Goal: Obtain resource: Download file/media

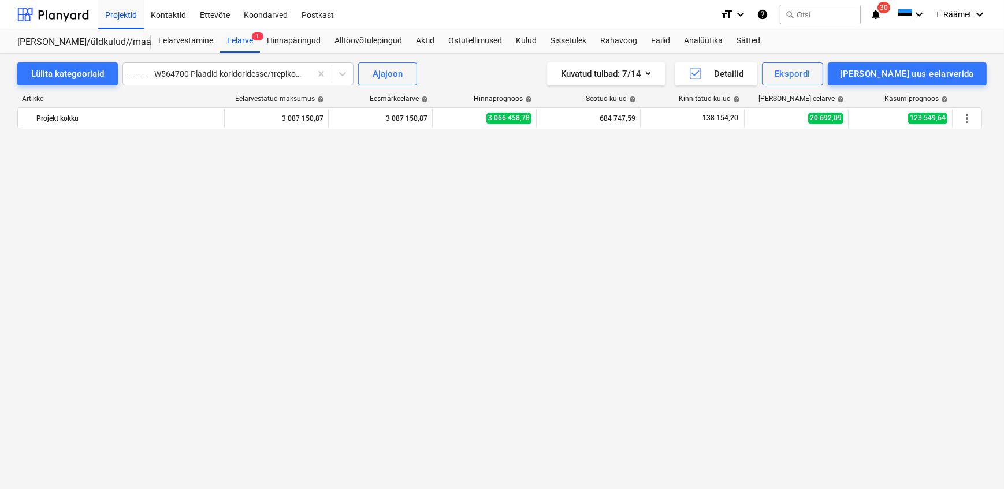
scroll to position [2254, 0]
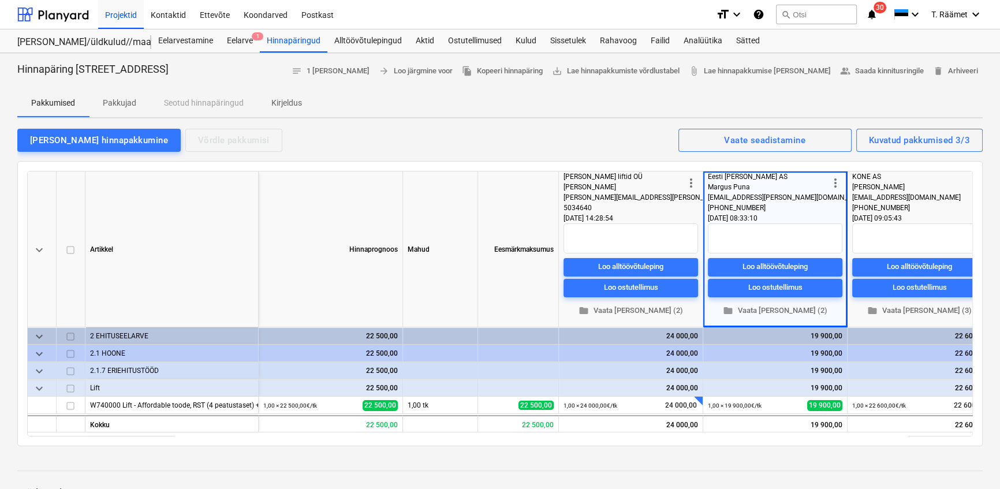
scroll to position [2254, 0]
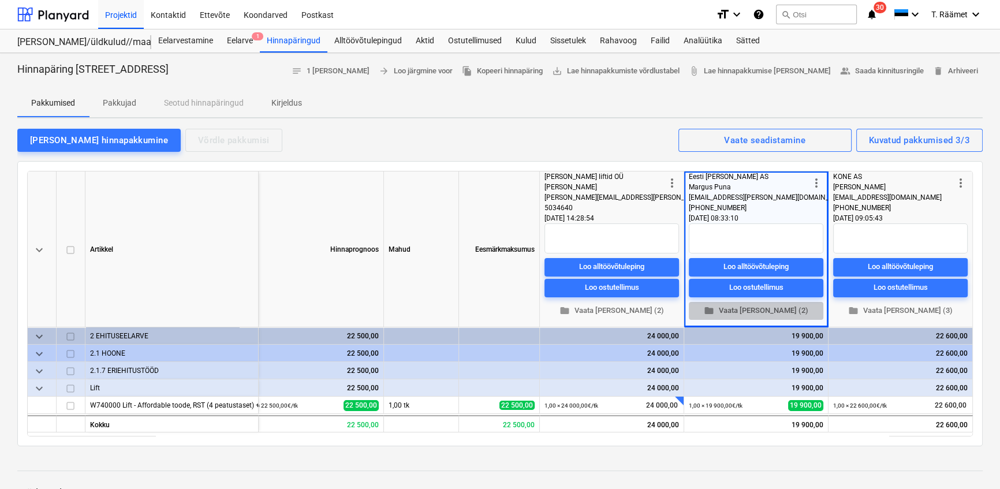
click at [751, 314] on span "folder Vaata [PERSON_NAME] (2)" at bounding box center [756, 310] width 125 height 13
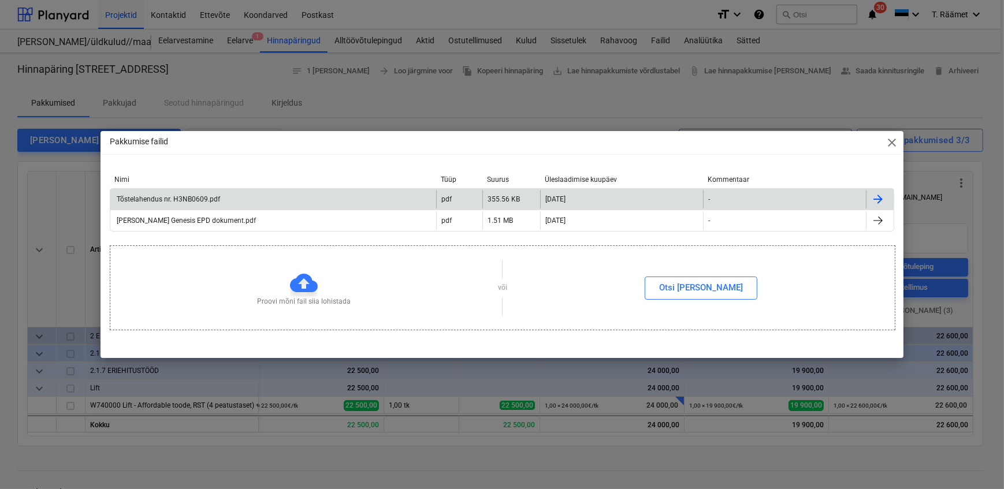
click at [242, 200] on div "Tõstelahendus nr. H3NB0609.pdf" at bounding box center [273, 199] width 326 height 18
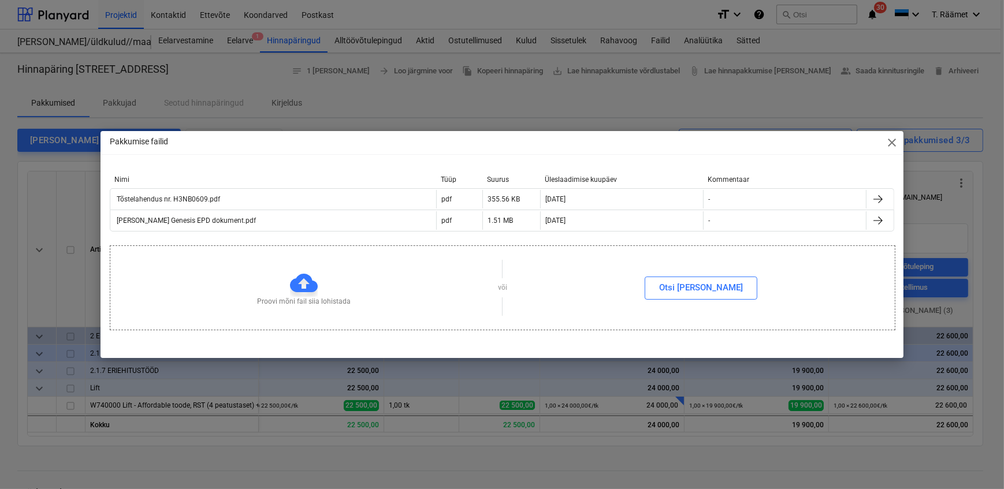
click at [892, 139] on span "close" at bounding box center [892, 143] width 14 height 14
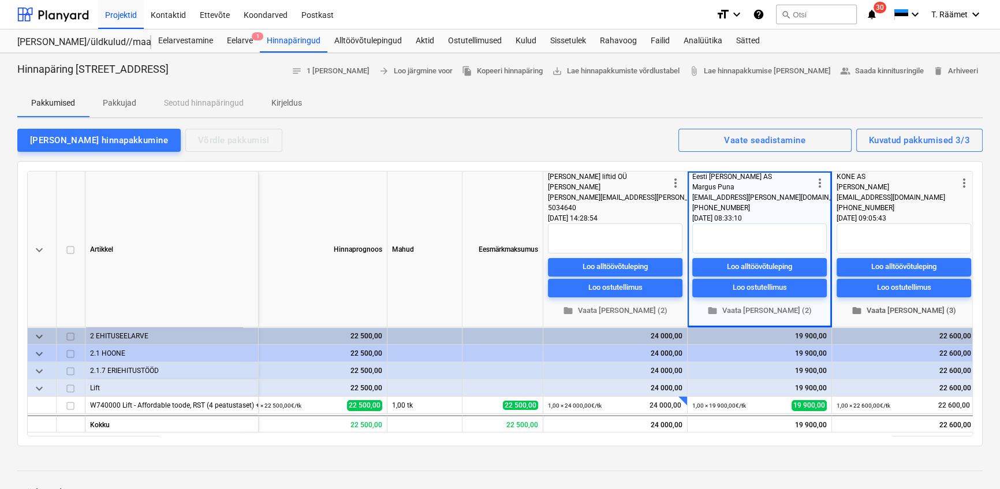
click at [900, 312] on span "folder Vaata [PERSON_NAME] (3)" at bounding box center [904, 310] width 125 height 13
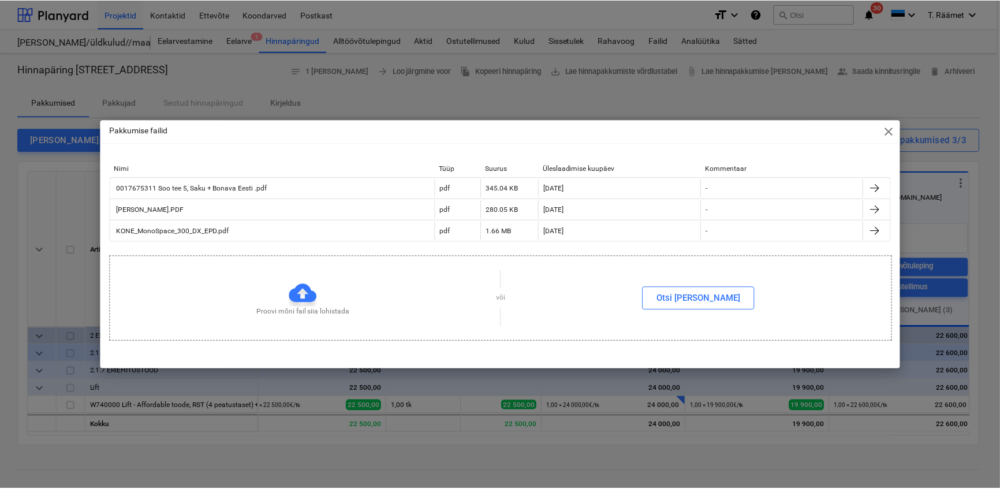
scroll to position [0, 19]
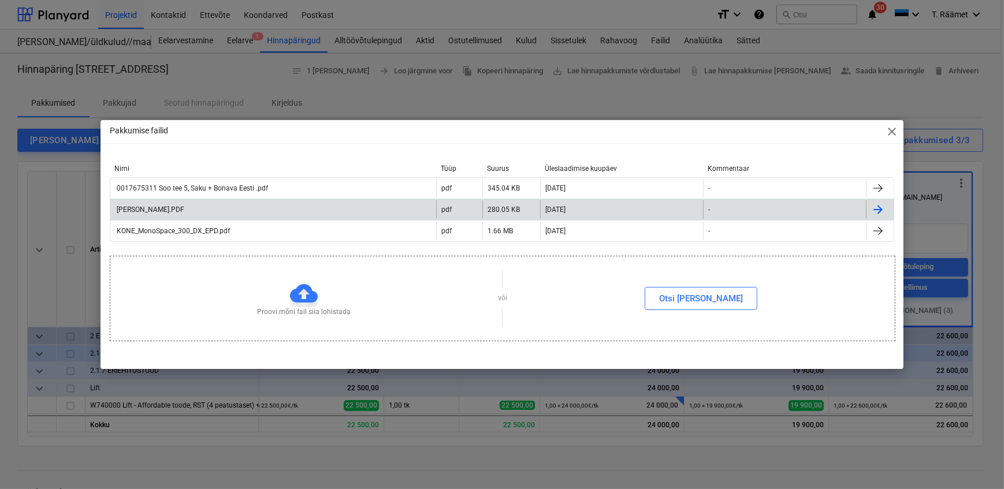
click at [173, 208] on div "[PERSON_NAME].PDF" at bounding box center [149, 210] width 69 height 8
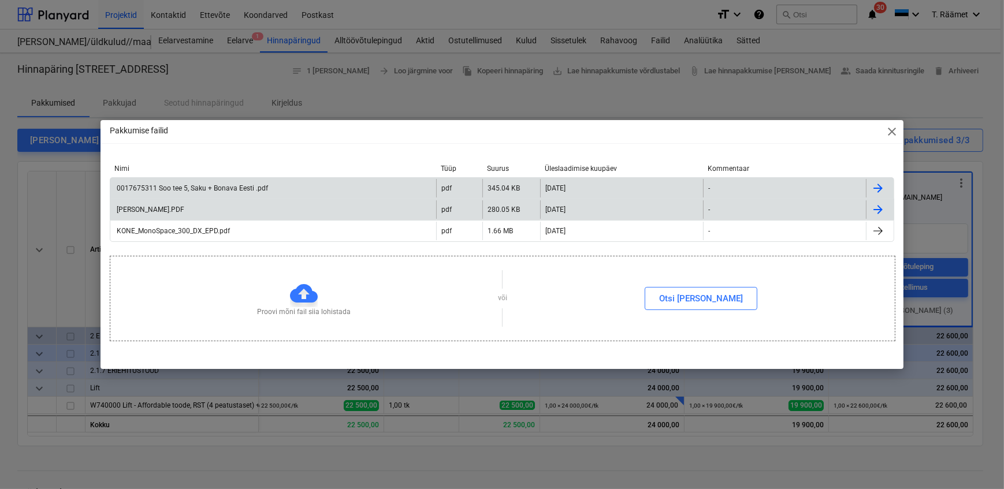
click at [193, 184] on div "0017675311 Soo tee 5, Saku + Bonava Eesti .pdf" at bounding box center [191, 188] width 153 height 8
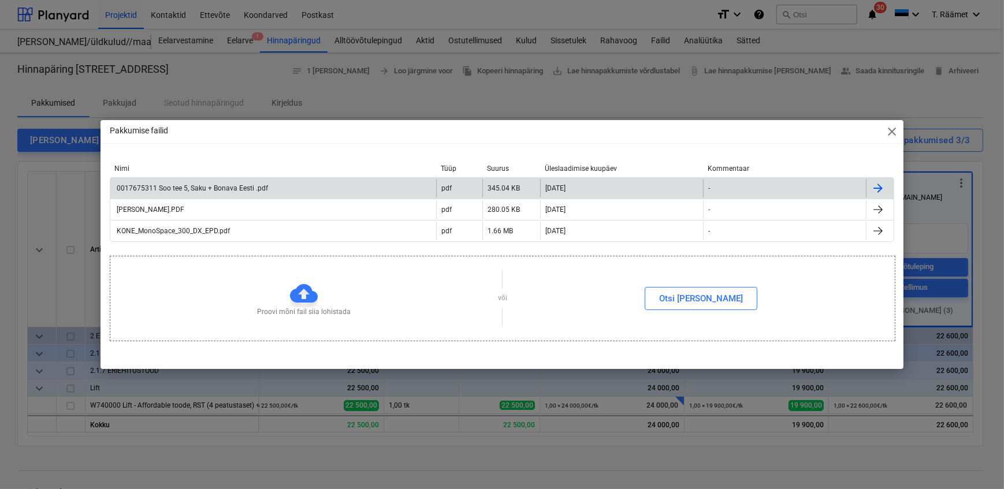
click at [892, 134] on span "close" at bounding box center [892, 132] width 14 height 14
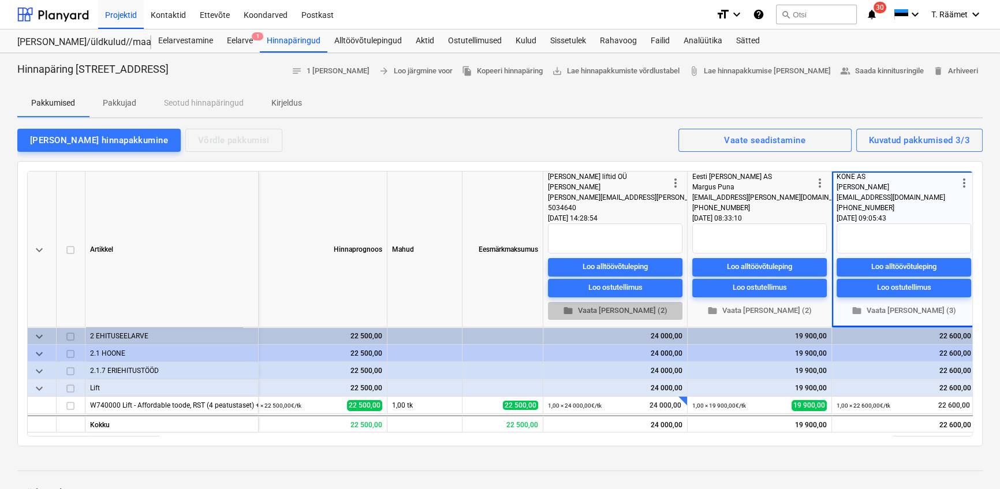
click at [622, 306] on span "folder Vaata [PERSON_NAME] (2)" at bounding box center [615, 310] width 125 height 13
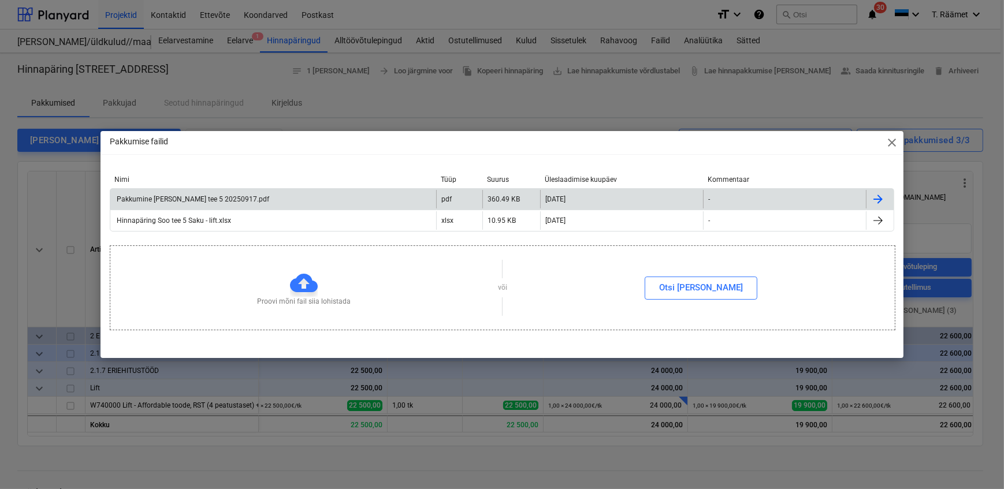
click at [188, 193] on div "Pakkumine [PERSON_NAME] tee 5 20250917.pdf" at bounding box center [273, 199] width 326 height 18
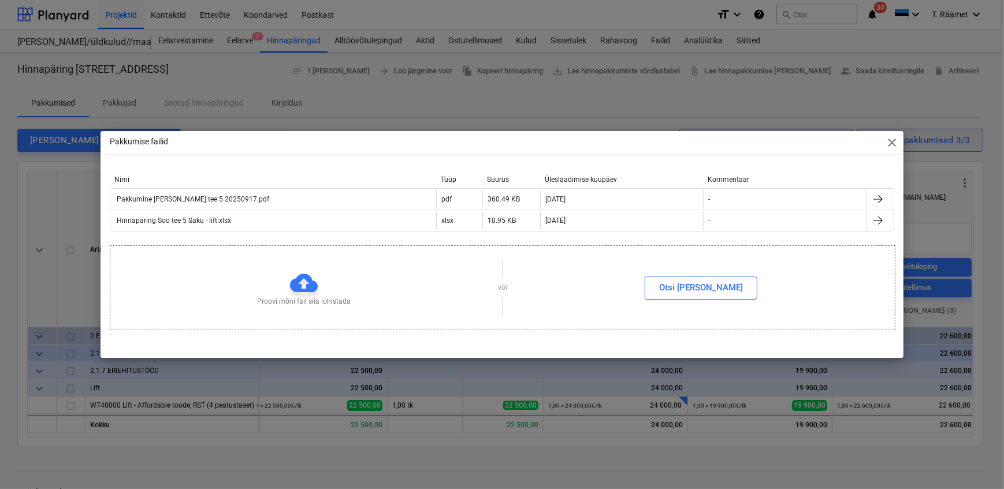
click at [890, 142] on span "close" at bounding box center [892, 143] width 14 height 14
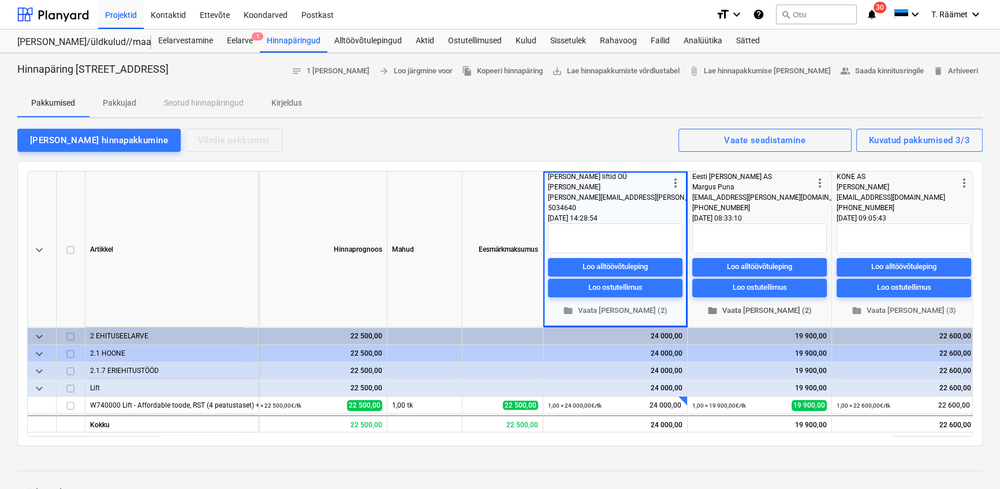
click at [772, 311] on span "folder Vaata [PERSON_NAME] (2)" at bounding box center [759, 310] width 125 height 13
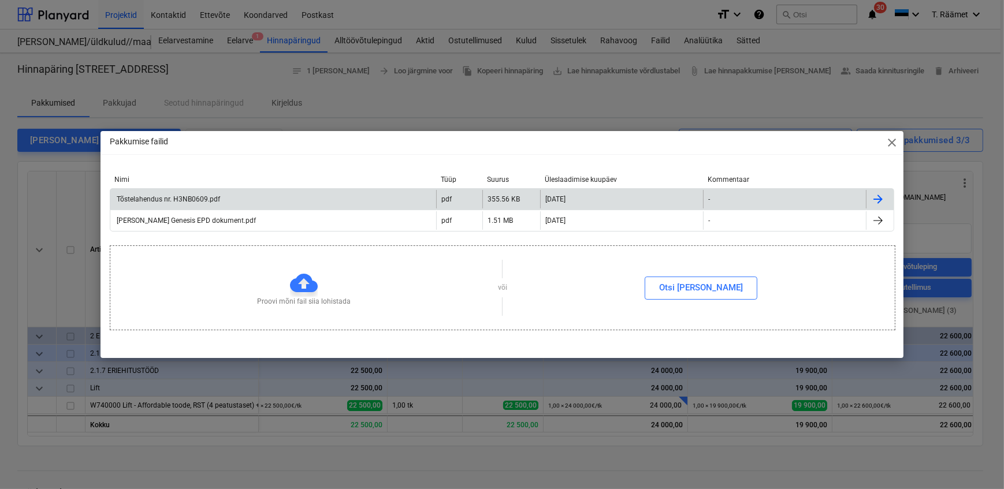
click at [162, 198] on div "Tõstelahendus nr. H3NB0609.pdf" at bounding box center [167, 199] width 105 height 8
